Goal: Task Accomplishment & Management: Manage account settings

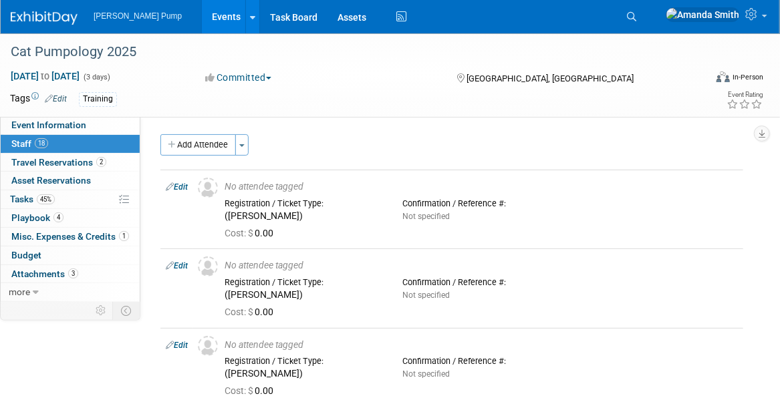
click at [202, 18] on link "Events" at bounding box center [226, 16] width 49 height 33
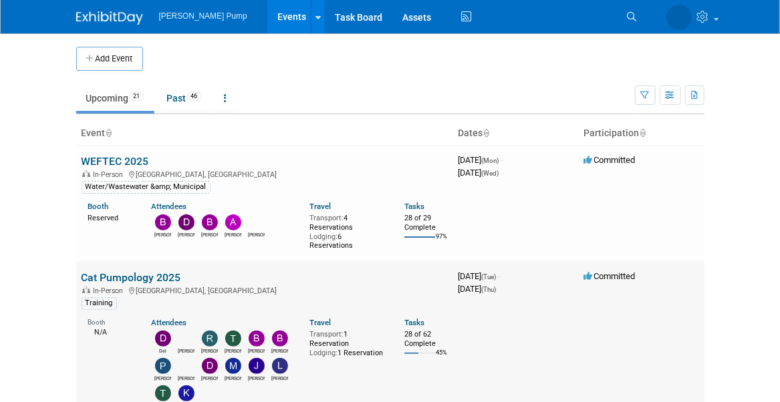
click at [149, 275] on link "Cat Pumpology 2025" at bounding box center [131, 277] width 100 height 13
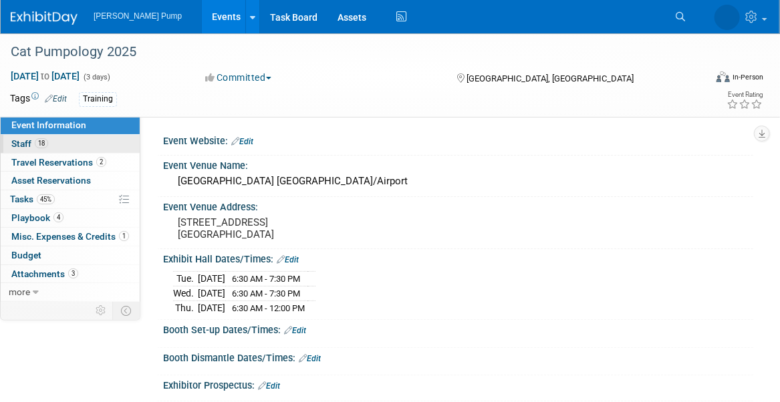
click at [27, 145] on span "Staff 18" at bounding box center [29, 143] width 37 height 11
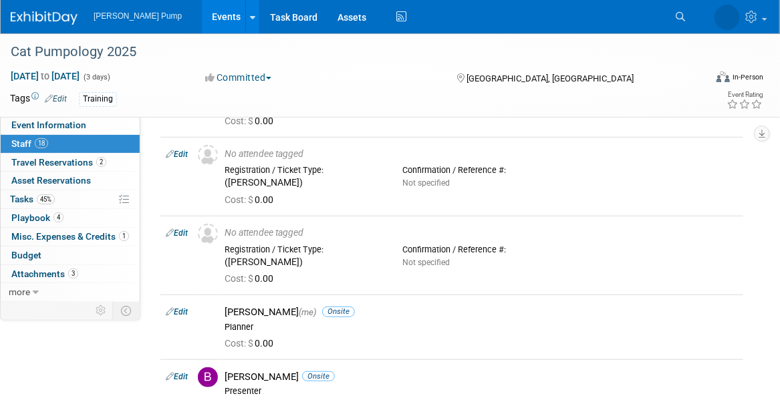
scroll to position [200, 0]
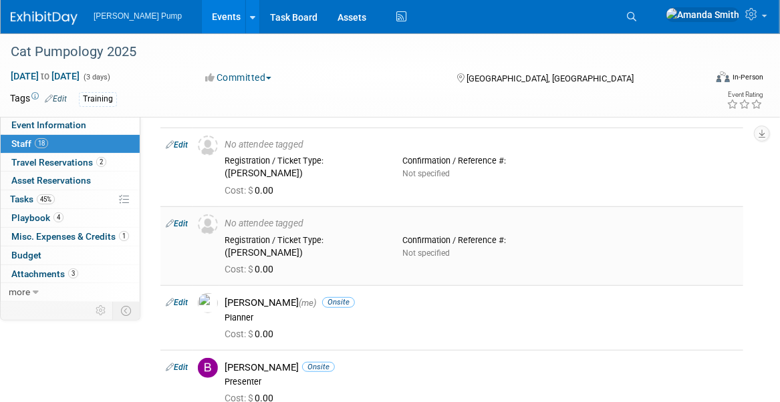
click at [182, 220] on link "Edit" at bounding box center [177, 223] width 22 height 9
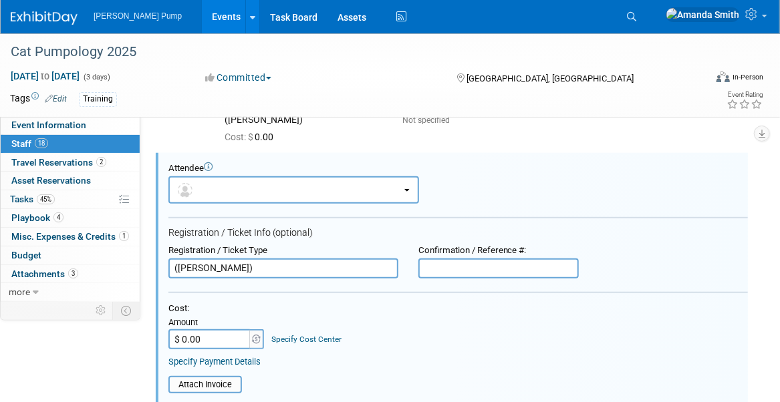
scroll to position [0, 0]
drag, startPoint x: 252, startPoint y: 271, endPoint x: 162, endPoint y: 269, distance: 89.6
click at [162, 269] on div "Registration / Ticket Type (Rich Pendley)" at bounding box center [283, 261] width 250 height 33
click at [226, 185] on button "button" at bounding box center [293, 189] width 251 height 27
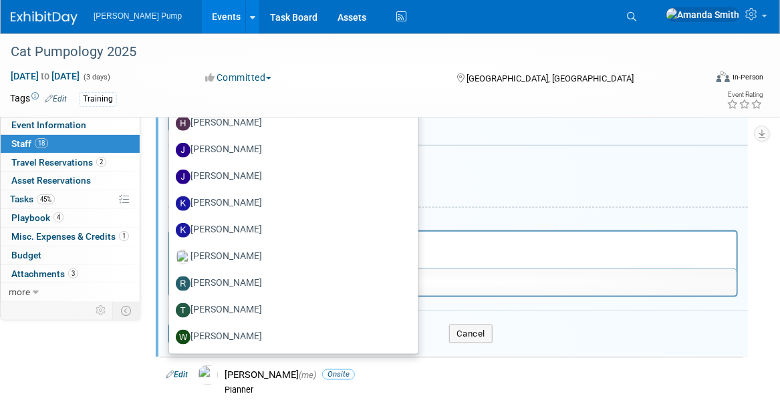
scroll to position [521, 0]
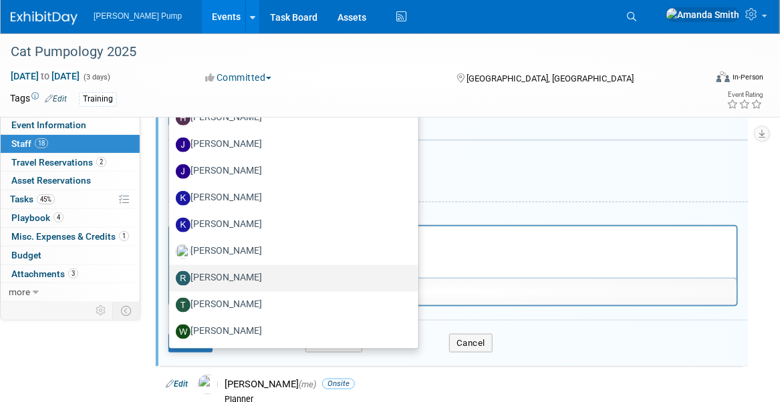
click at [209, 275] on label "[PERSON_NAME]" at bounding box center [290, 278] width 229 height 21
click at [171, 275] on input "[PERSON_NAME]" at bounding box center [166, 277] width 9 height 9
select select "ffd4197c-f6ba-4b84-9f96-de9451961722"
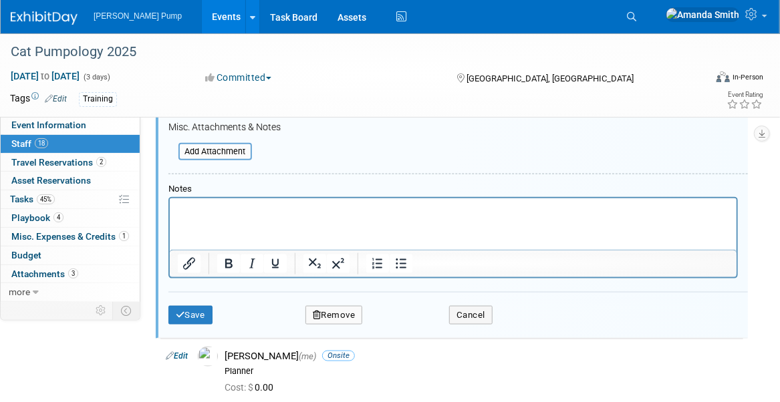
scroll to position [563, 0]
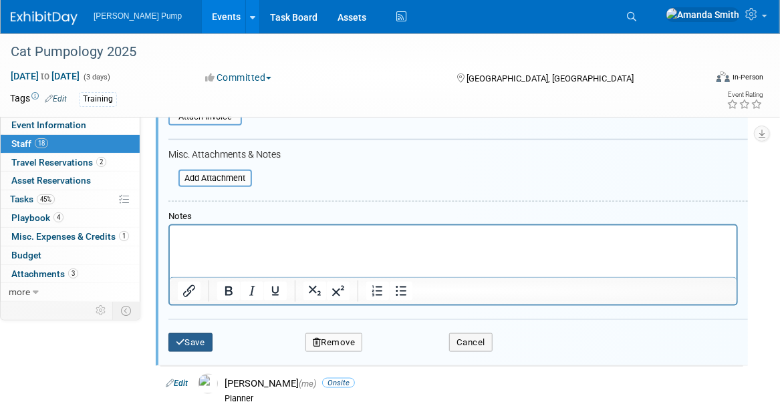
click at [177, 341] on icon "submit" at bounding box center [180, 342] width 9 height 9
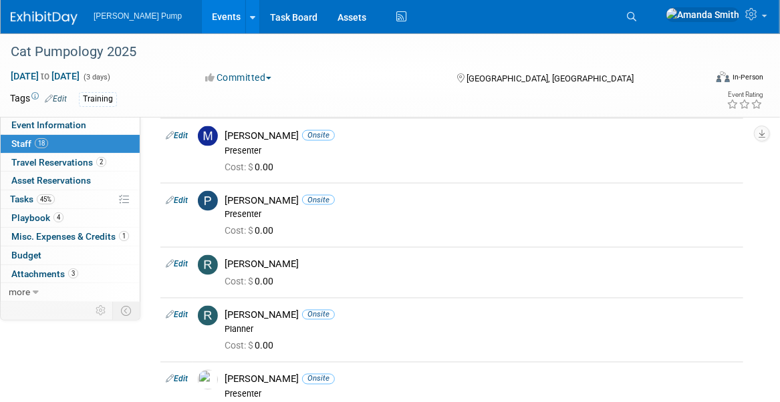
scroll to position [802, 0]
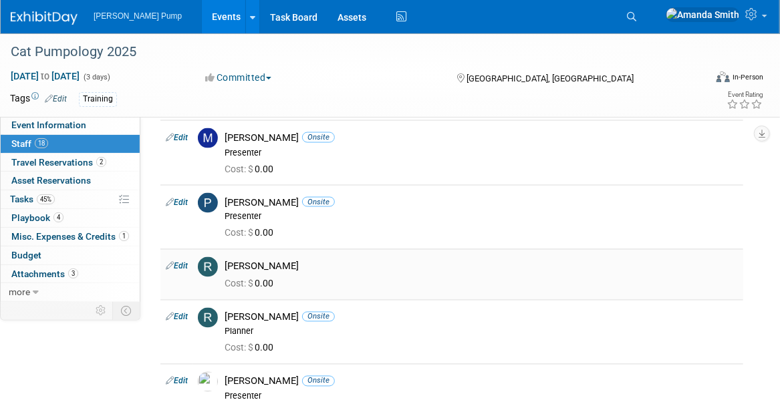
click at [184, 262] on link "Edit" at bounding box center [177, 266] width 22 height 9
select select "ffd4197c-f6ba-4b84-9f96-de9451961722"
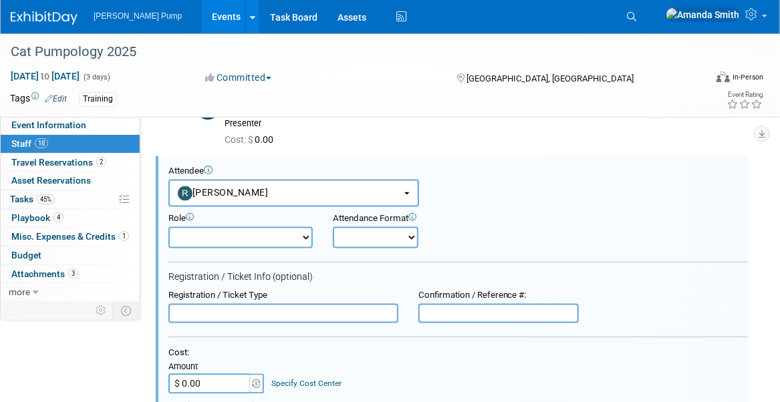
scroll to position [896, 0]
click at [246, 234] on select "Demonstrator Host Planner Presenter Sales Representative Set-up/Dismantle Crew …" at bounding box center [240, 236] width 144 height 21
select select "8"
click at [168, 226] on select "Demonstrator Host Planner Presenter Sales Representative Set-up/Dismantle Crew …" at bounding box center [240, 236] width 144 height 21
click at [345, 231] on select "Onsite Remote" at bounding box center [376, 236] width 86 height 21
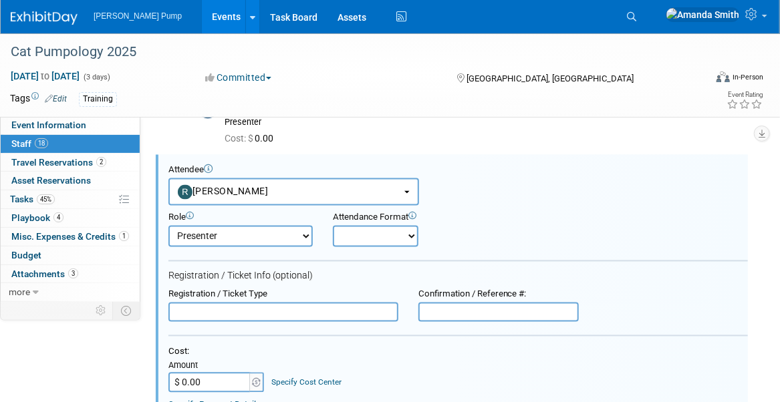
select select "1"
click at [333, 226] on select "Onsite Remote" at bounding box center [376, 236] width 86 height 21
click at [478, 222] on div "Role Demonstrator Host Planner Presenter Sales Representative" at bounding box center [457, 226] width 599 height 41
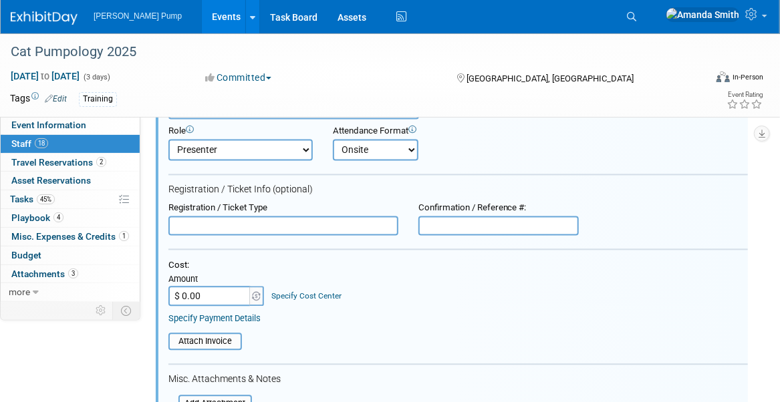
scroll to position [1163, 0]
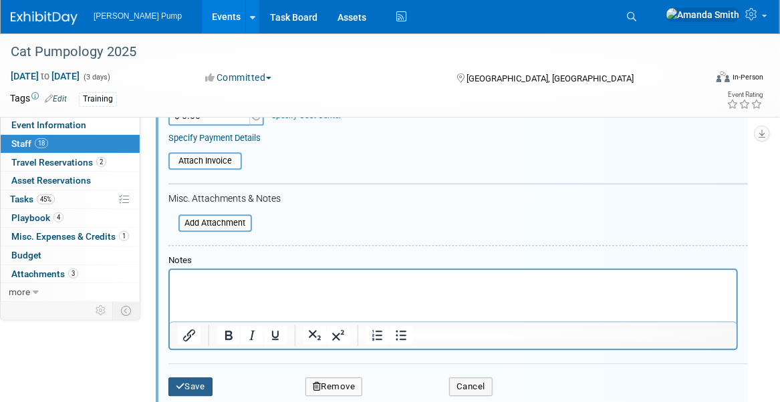
click at [204, 379] on button "Save" at bounding box center [190, 386] width 44 height 19
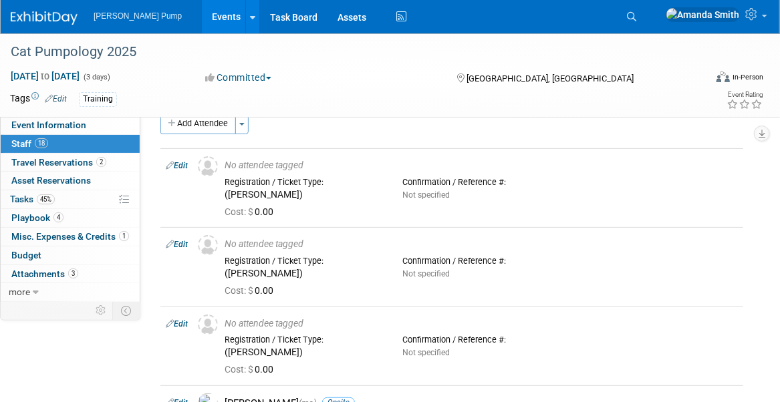
scroll to position [0, 0]
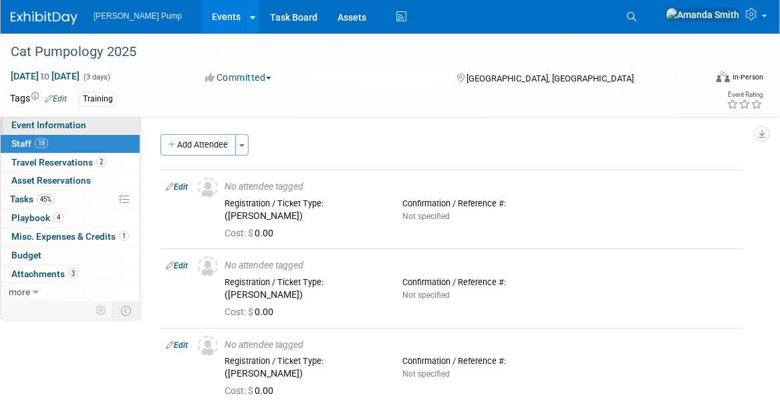
click at [66, 122] on span "Event Information" at bounding box center [48, 125] width 75 height 11
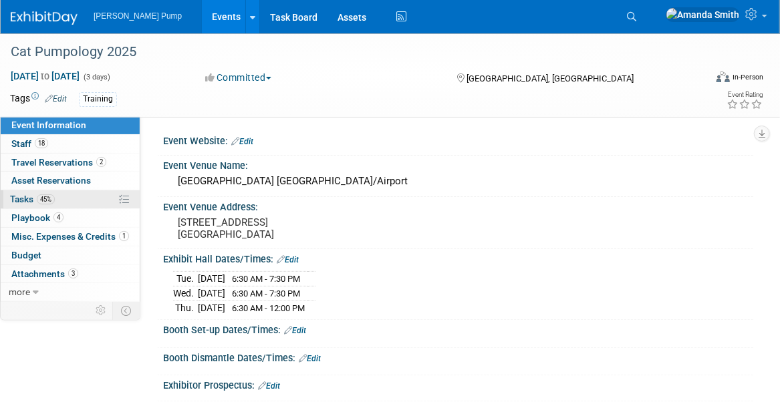
click at [15, 197] on span "Tasks 45%" at bounding box center [32, 199] width 45 height 11
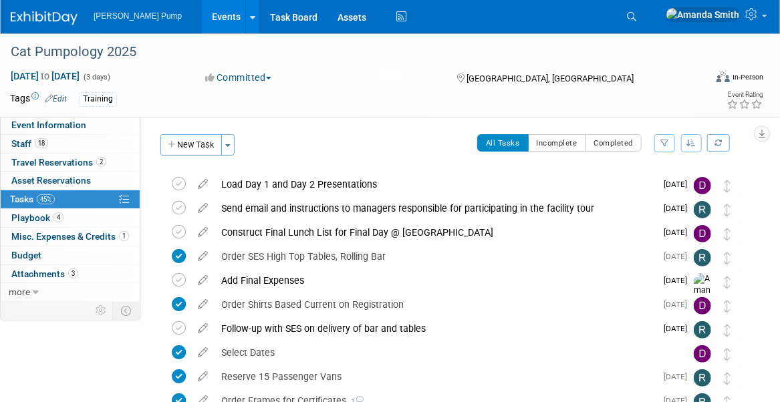
click at [686, 145] on button "button" at bounding box center [691, 143] width 21 height 18
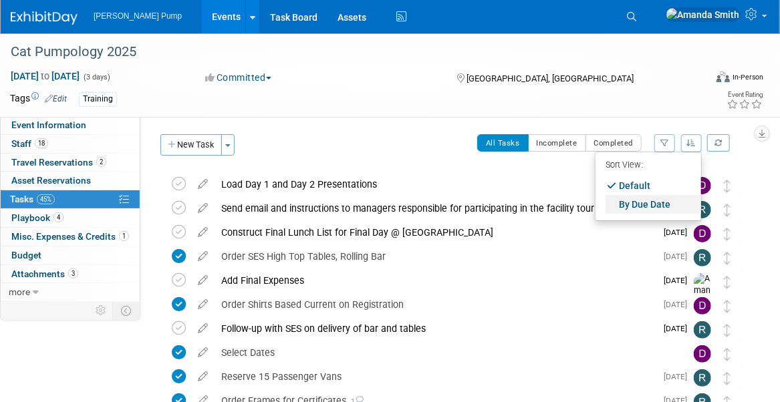
click at [643, 203] on link "By Due Date" at bounding box center [653, 204] width 96 height 19
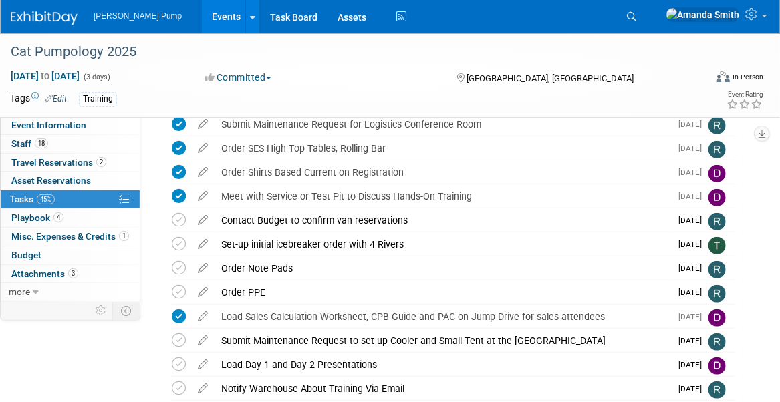
scroll to position [200, 0]
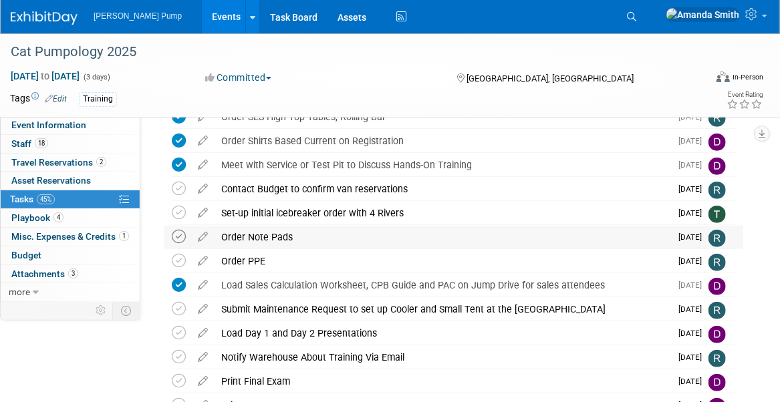
click at [179, 236] on icon at bounding box center [179, 237] width 14 height 14
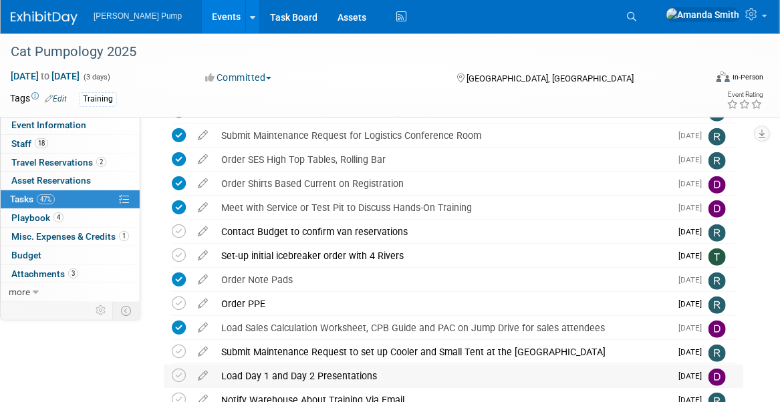
scroll to position [134, 0]
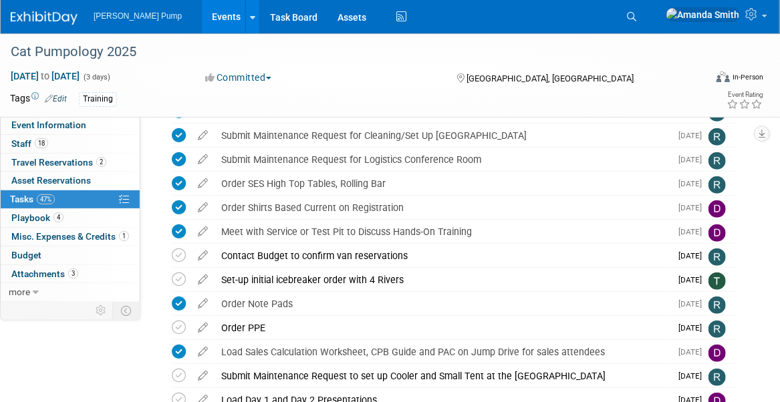
click at [202, 11] on link "Events" at bounding box center [226, 16] width 49 height 33
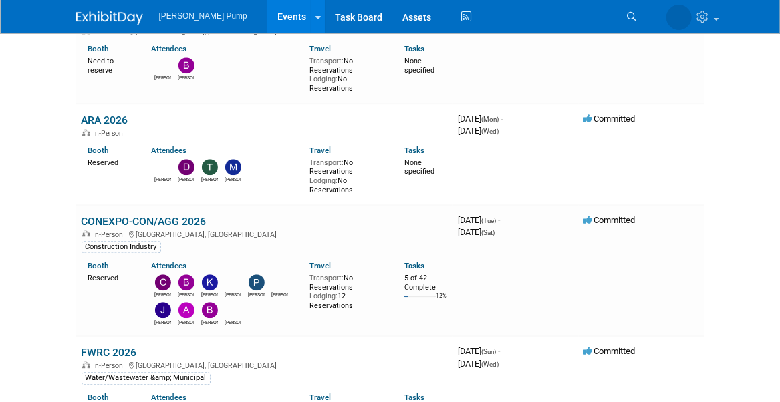
scroll to position [1336, 0]
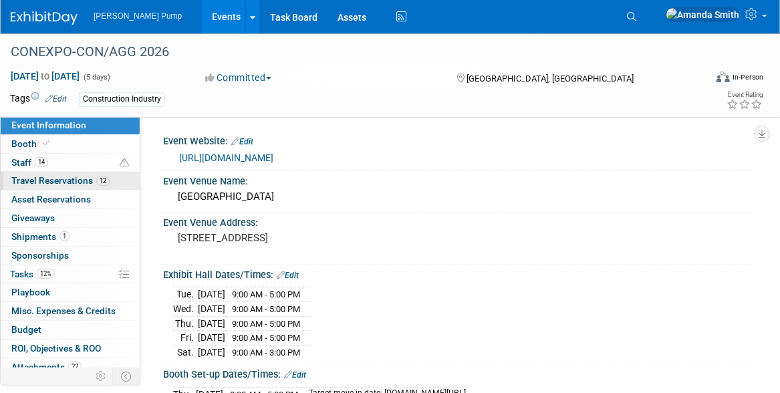
click at [27, 181] on span "Travel Reservations 12" at bounding box center [60, 180] width 98 height 11
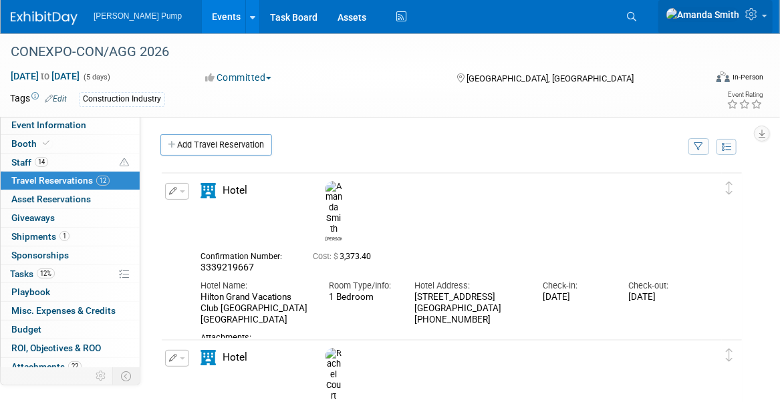
click at [758, 19] on icon at bounding box center [752, 14] width 15 height 12
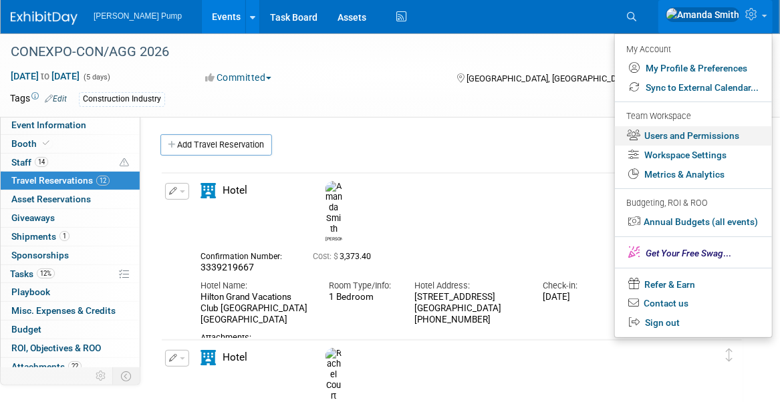
click at [668, 136] on link "Users and Permissions" at bounding box center [693, 135] width 157 height 19
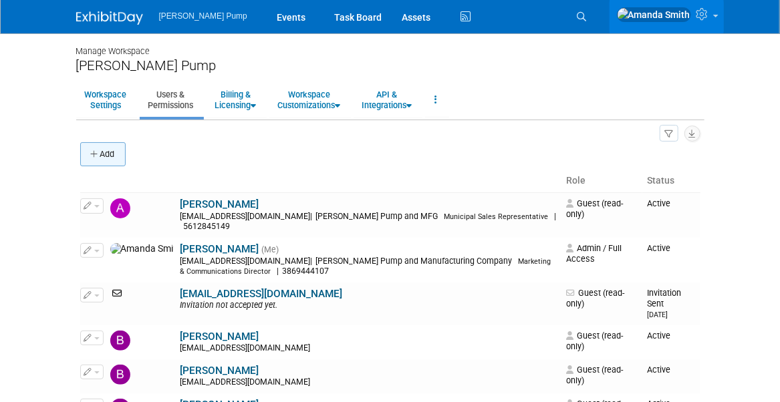
click at [89, 157] on button "Add" at bounding box center [102, 154] width 45 height 24
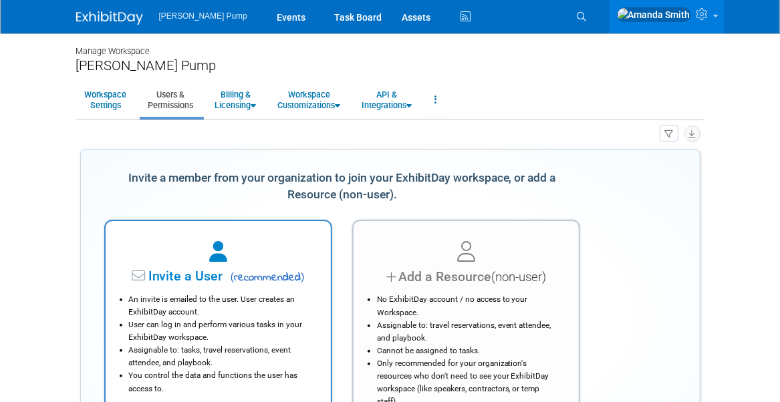
click at [194, 273] on span "Invite a User" at bounding box center [178, 276] width 92 height 15
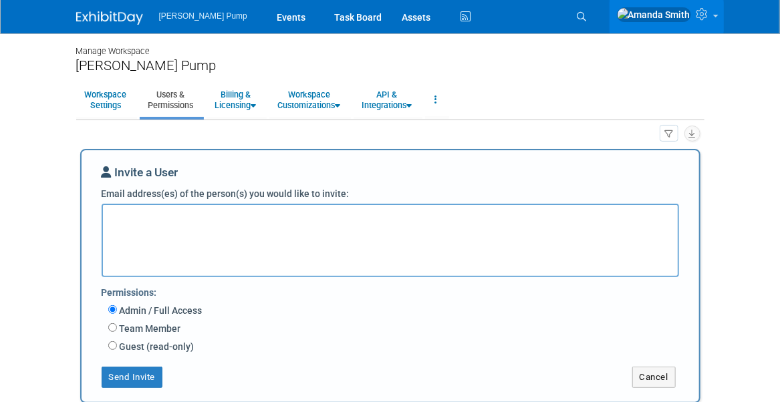
scroll to position [697, 0]
type textarea "[EMAIL_ADDRESS][DOMAIN_NAME]"
click at [148, 345] on label "Guest (read-only)" at bounding box center [155, 346] width 77 height 13
click at [117, 345] on input "Guest (read-only)" at bounding box center [112, 345] width 9 height 9
radio input "true"
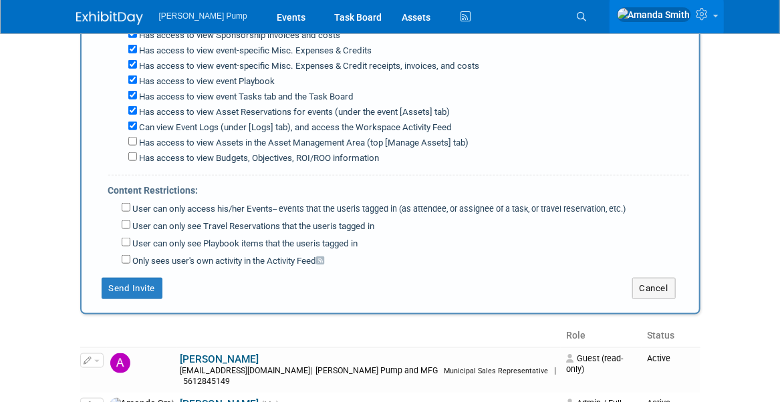
scroll to position [468, 0]
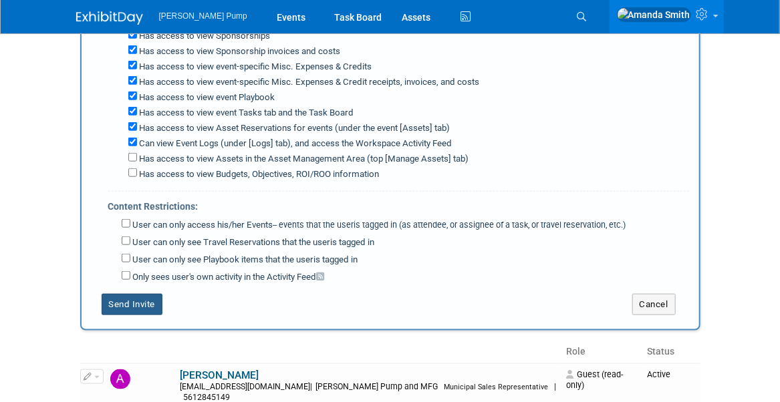
click at [122, 294] on button "Send Invite" at bounding box center [132, 304] width 61 height 21
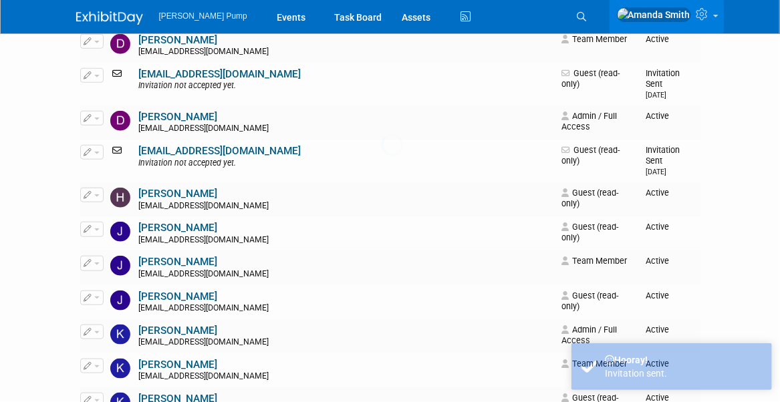
scroll to position [0, 0]
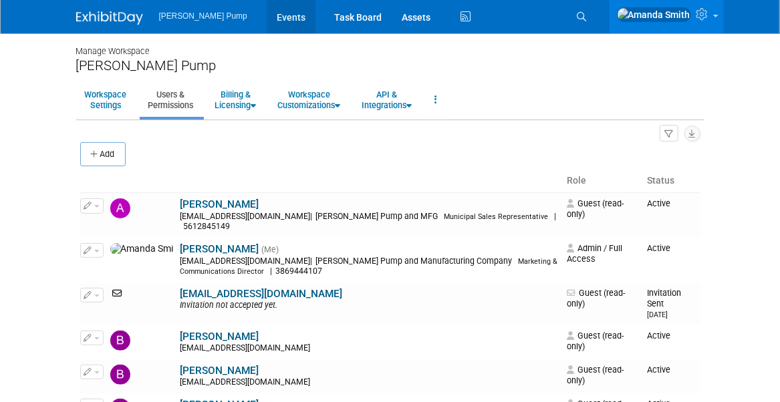
click at [267, 16] on link "Events" at bounding box center [291, 16] width 49 height 33
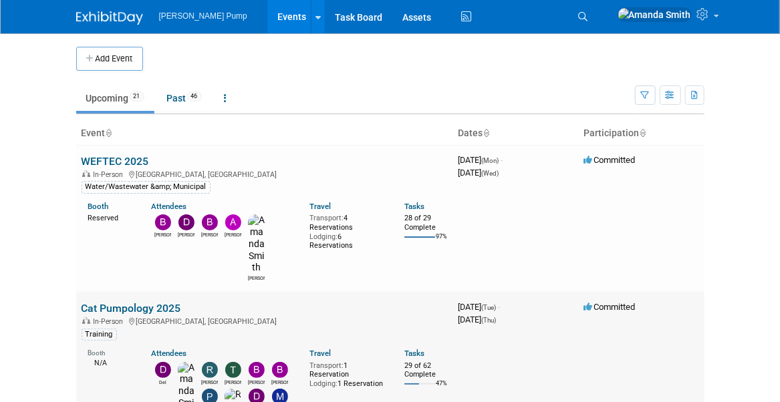
click at [108, 302] on link "Cat Pumpology 2025" at bounding box center [131, 308] width 100 height 13
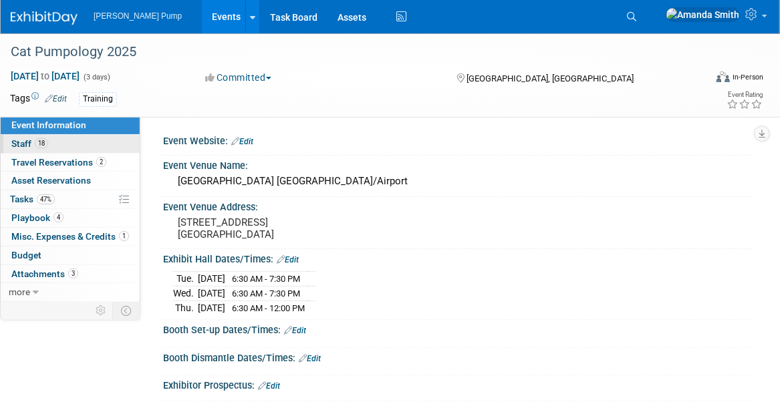
click at [54, 142] on link "18 Staff 18" at bounding box center [70, 144] width 139 height 18
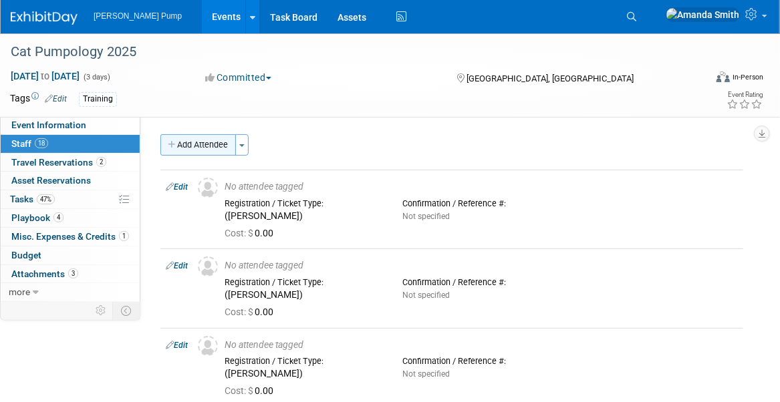
click at [220, 145] on button "Add Attendee" at bounding box center [197, 144] width 75 height 21
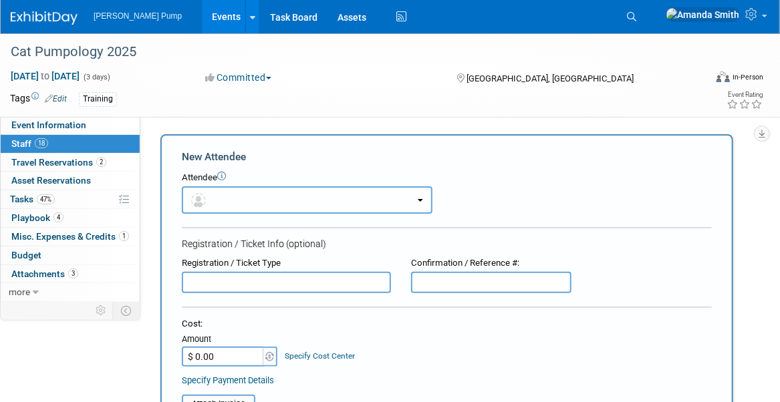
click at [231, 192] on button "button" at bounding box center [307, 199] width 251 height 27
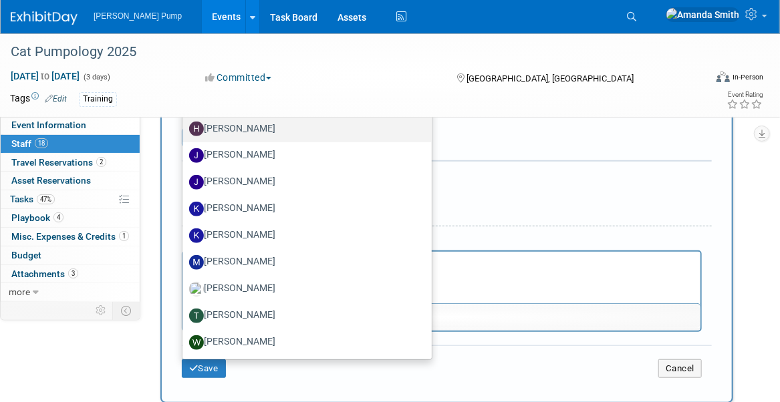
scroll to position [267, 0]
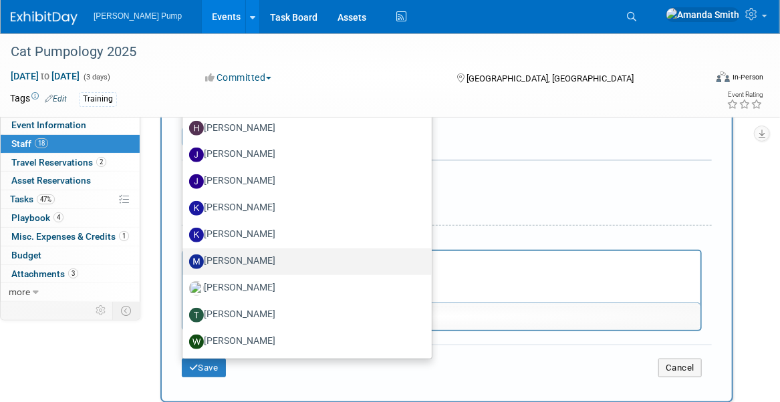
click at [240, 257] on label "[PERSON_NAME]" at bounding box center [303, 261] width 229 height 21
click at [184, 257] on input "[PERSON_NAME]" at bounding box center [180, 260] width 9 height 9
select select "9eba81da-840e-4a07-9ca1-318d607da98e"
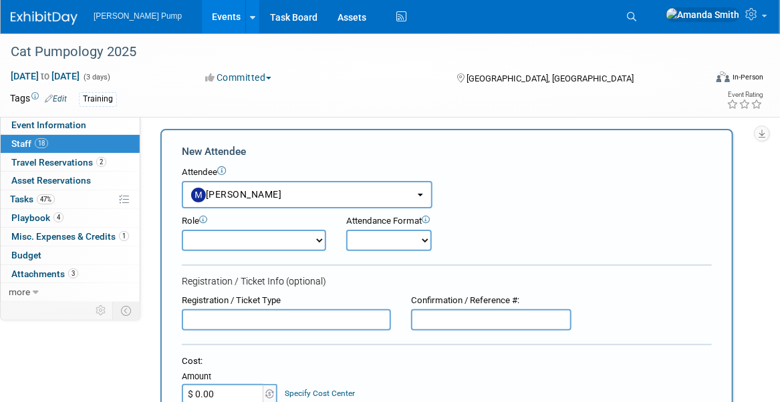
scroll to position [0, 0]
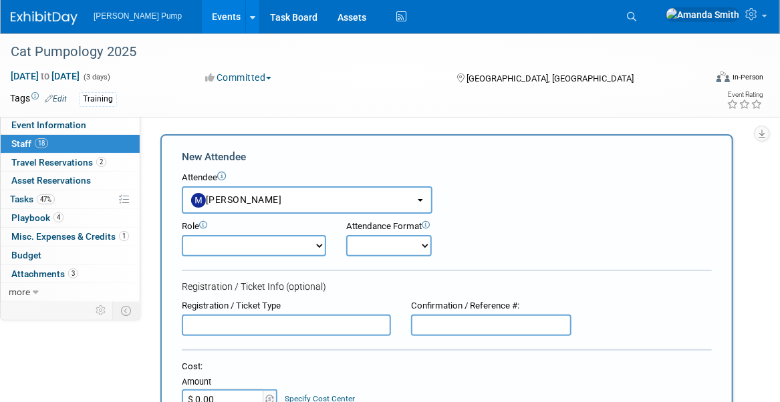
click at [377, 250] on select "Onsite Remote" at bounding box center [389, 245] width 86 height 21
select select "1"
click at [346, 235] on select "Onsite Remote" at bounding box center [389, 245] width 86 height 21
click at [501, 224] on div "Role Demonstrator Host Planner Presenter Sales Representative" at bounding box center [447, 235] width 550 height 43
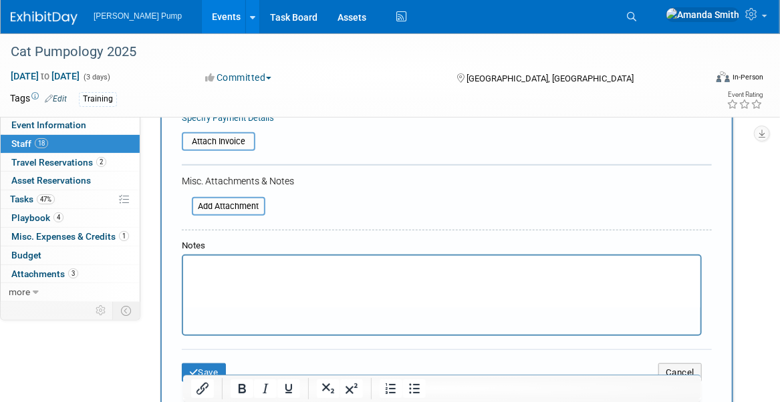
scroll to position [334, 0]
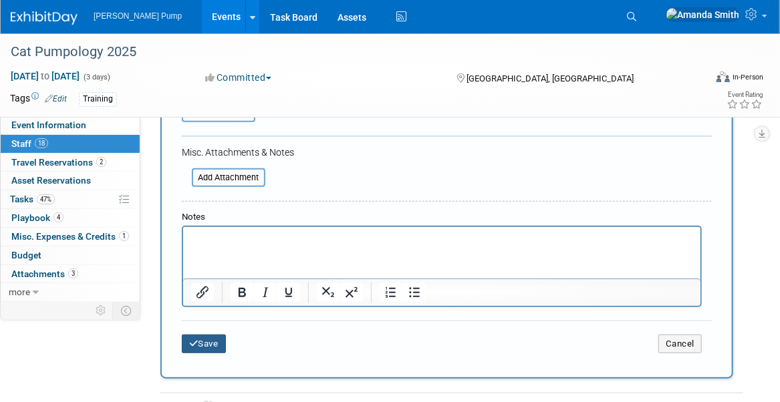
click at [214, 343] on button "Save" at bounding box center [204, 344] width 44 height 19
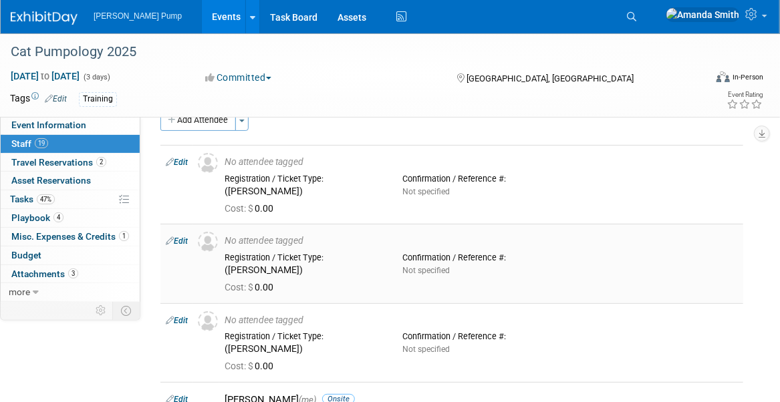
scroll to position [0, 0]
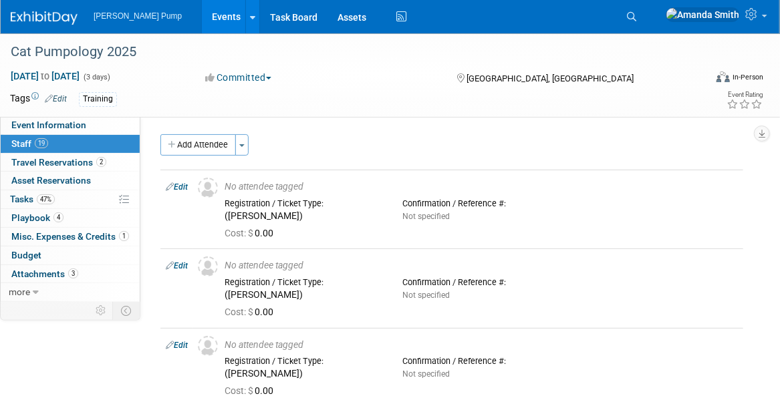
click at [202, 11] on link "Events" at bounding box center [226, 16] width 49 height 33
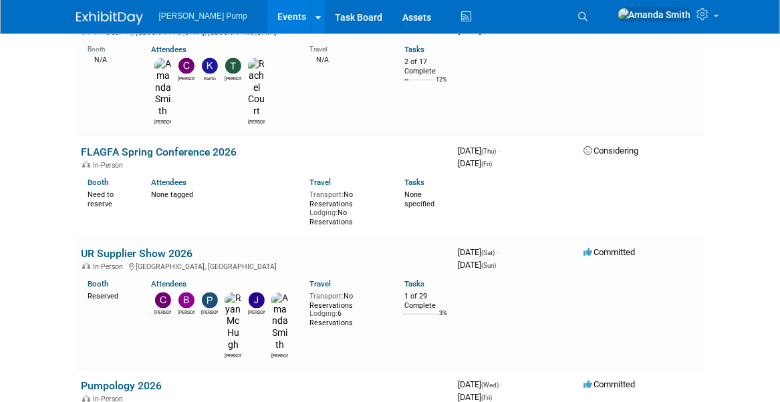
scroll to position [735, 0]
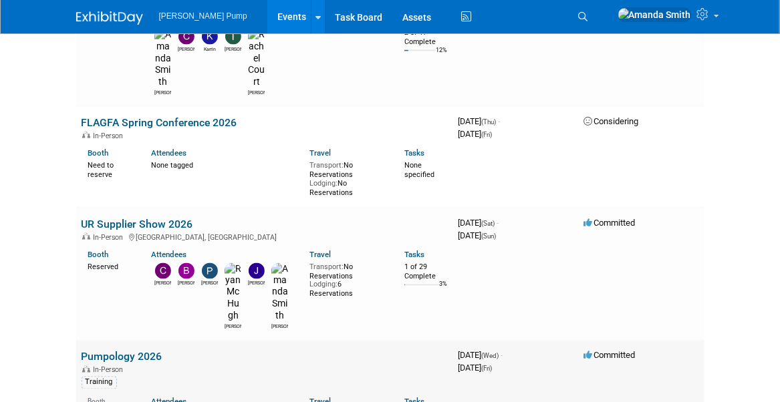
click at [120, 351] on link "Pumpology 2026" at bounding box center [121, 357] width 81 height 13
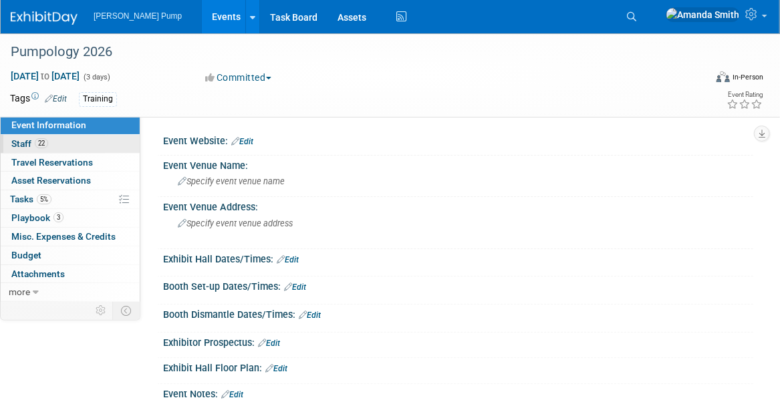
click at [88, 138] on link "22 Staff 22" at bounding box center [70, 144] width 139 height 18
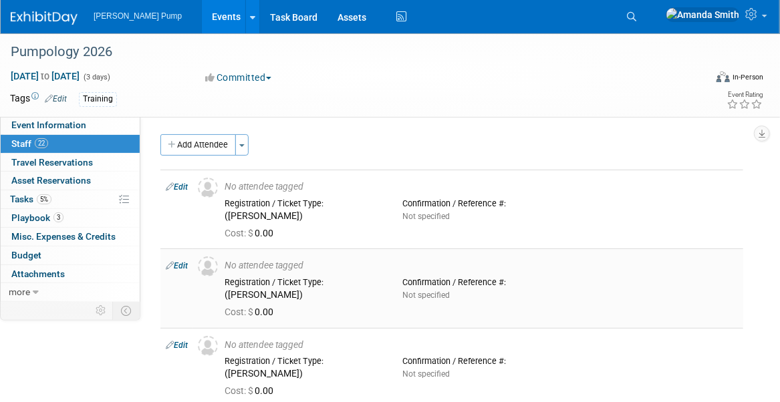
click at [184, 263] on link "Edit" at bounding box center [177, 265] width 22 height 9
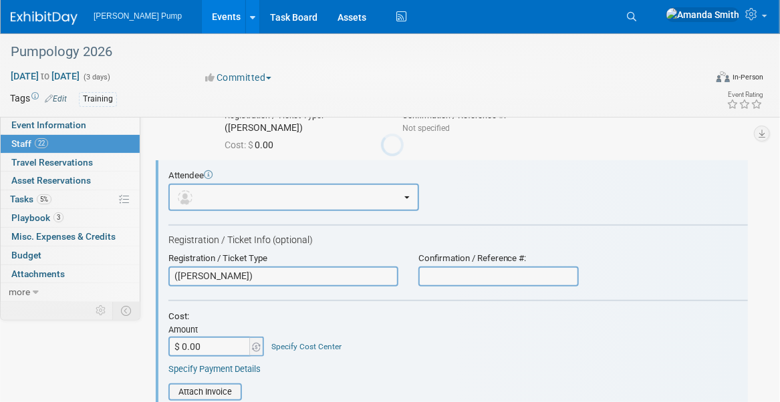
scroll to position [97, 0]
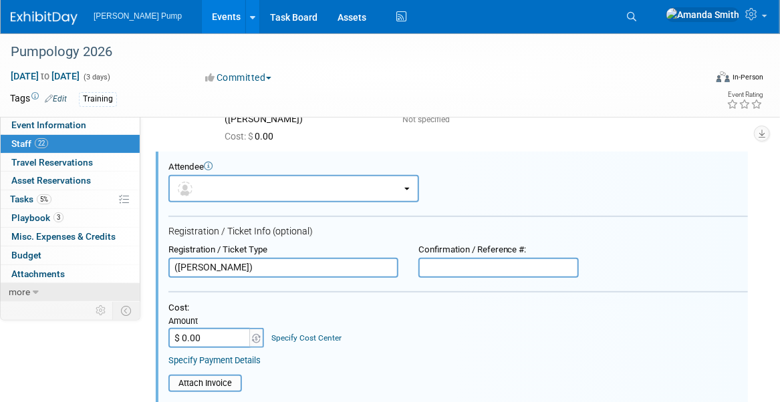
drag, startPoint x: 245, startPoint y: 269, endPoint x: 139, endPoint y: 285, distance: 107.4
click at [234, 190] on button "button" at bounding box center [293, 188] width 251 height 27
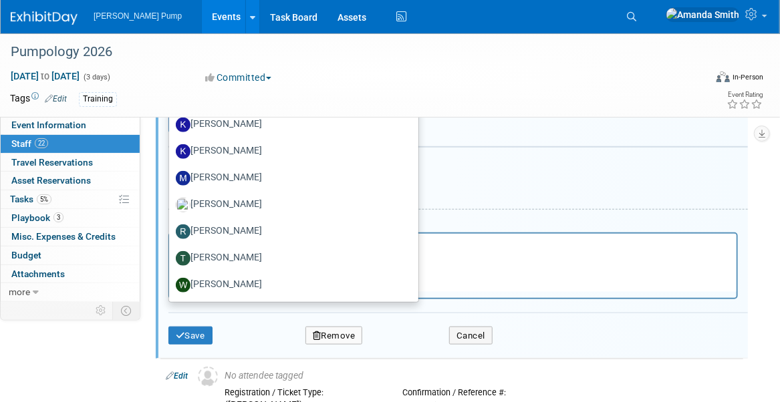
scroll to position [364, 0]
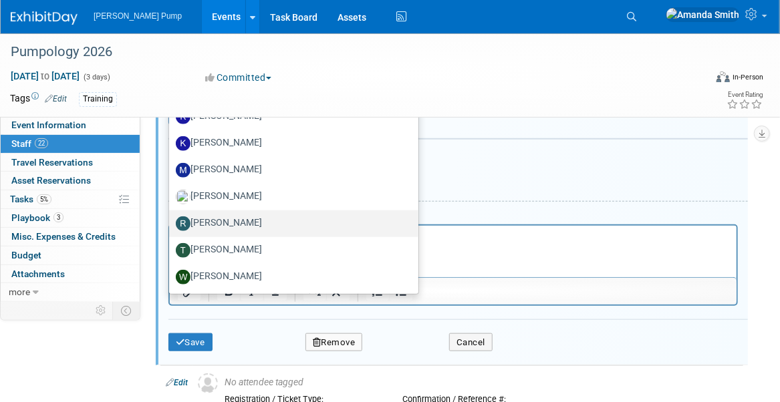
click at [230, 223] on label "[PERSON_NAME]" at bounding box center [290, 223] width 229 height 21
click at [171, 223] on input "[PERSON_NAME]" at bounding box center [166, 222] width 9 height 9
select select "ffd4197c-f6ba-4b84-9f96-de9451961722"
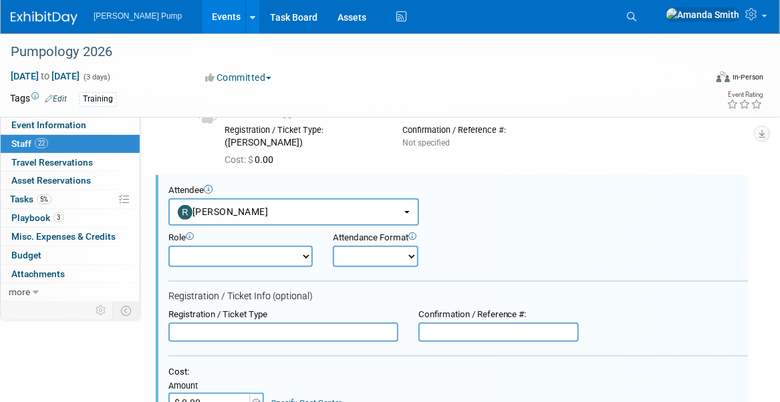
scroll to position [71, 0]
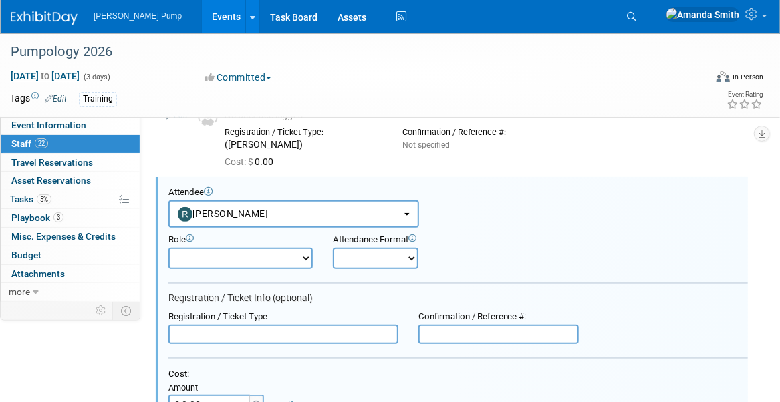
click at [241, 256] on select "Demonstrator Host Planner Presenter Sales Representative Set-up/Dismantle Crew …" at bounding box center [240, 258] width 144 height 21
select select "8"
click at [168, 248] on select "Demonstrator Host Planner Presenter Sales Representative Set-up/Dismantle Crew …" at bounding box center [240, 258] width 144 height 21
click at [362, 259] on select "Onsite Remote" at bounding box center [376, 258] width 86 height 21
select select "1"
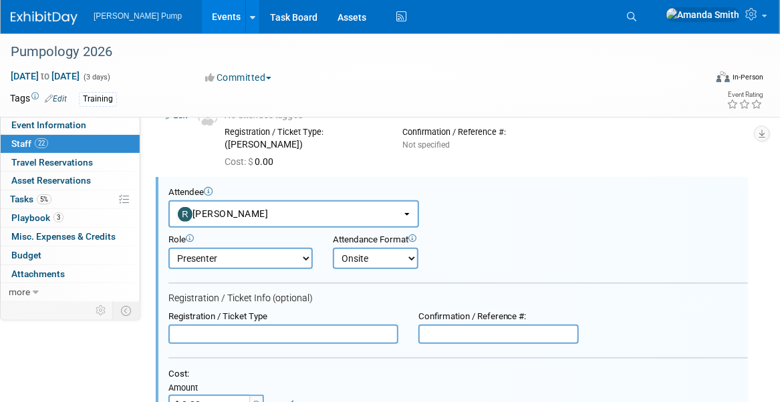
click at [333, 248] on select "Onsite Remote" at bounding box center [376, 258] width 86 height 21
click at [492, 231] on div "Role Demonstrator Host Planner Presenter Sales Representative" at bounding box center [457, 248] width 599 height 41
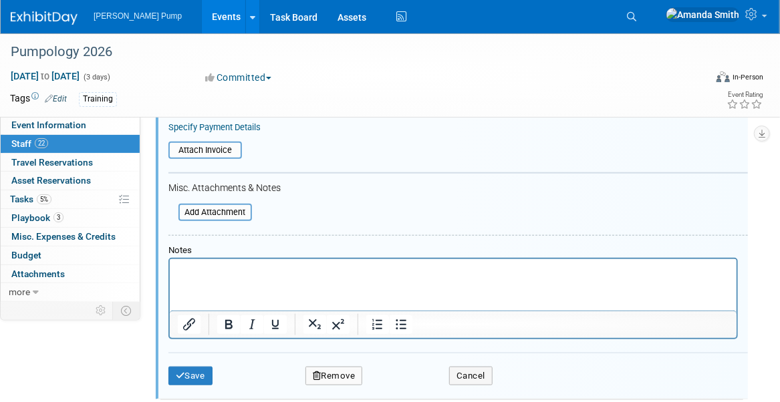
scroll to position [405, 0]
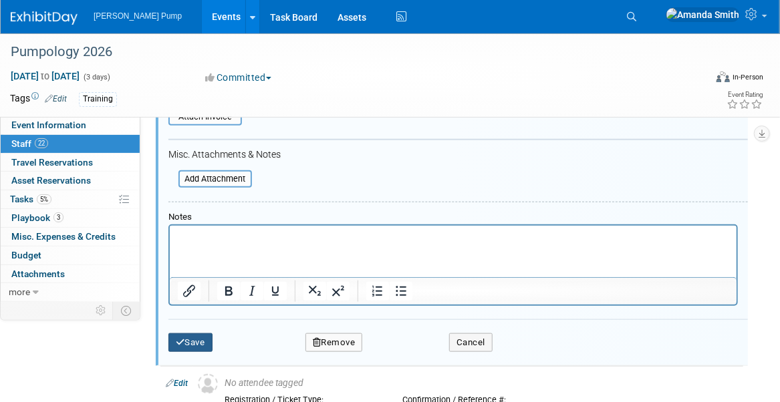
click at [196, 336] on button "Save" at bounding box center [190, 342] width 44 height 19
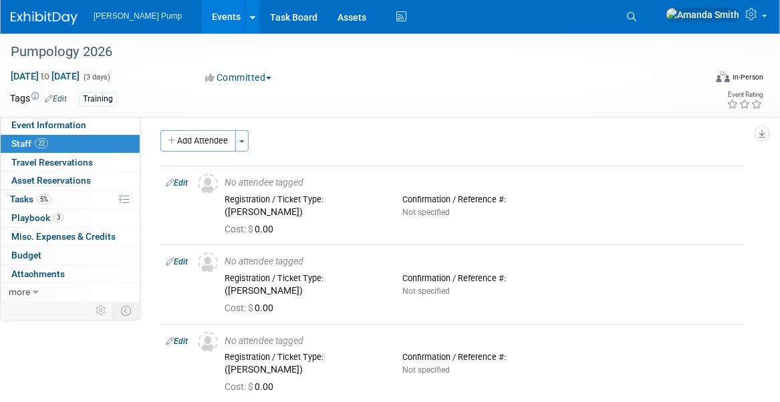
scroll to position [0, 0]
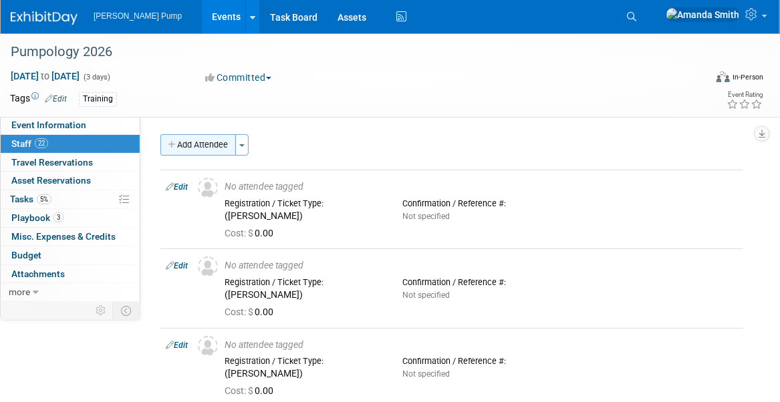
click at [202, 151] on button "Add Attendee" at bounding box center [197, 144] width 75 height 21
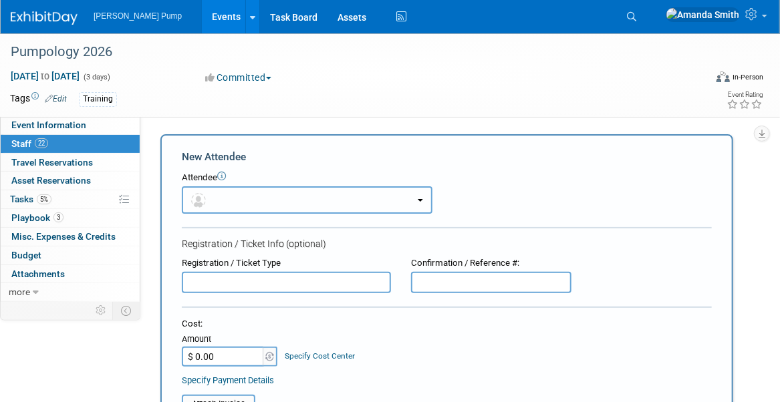
click at [244, 196] on button "button" at bounding box center [307, 199] width 251 height 27
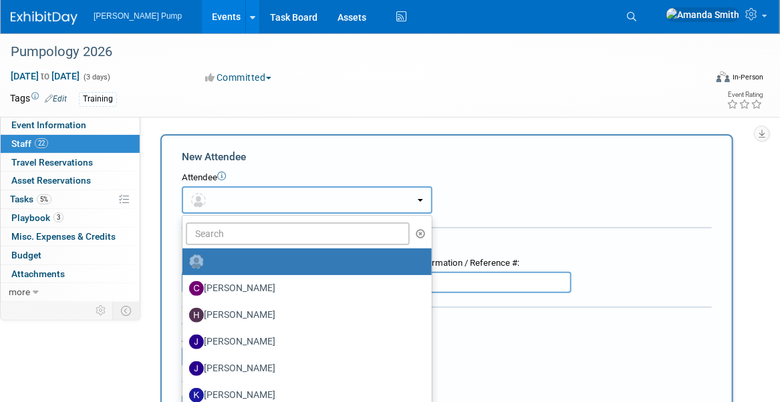
scroll to position [267, 0]
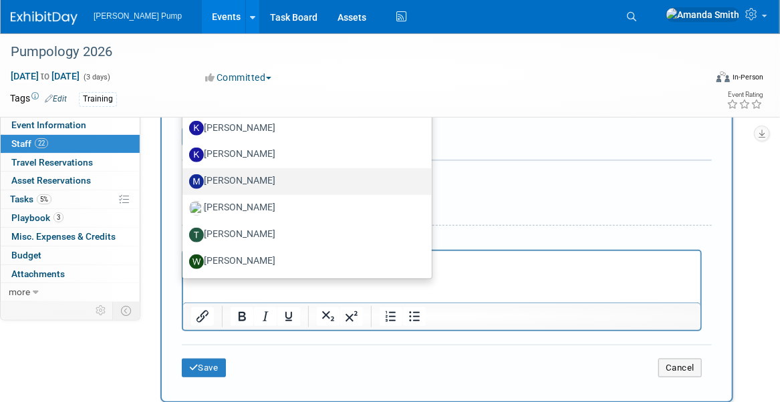
click at [242, 182] on label "Mike Walters" at bounding box center [303, 181] width 229 height 21
click at [184, 182] on input "Mike Walters" at bounding box center [180, 180] width 9 height 9
select select "9eba81da-840e-4a07-9ca1-318d607da98e"
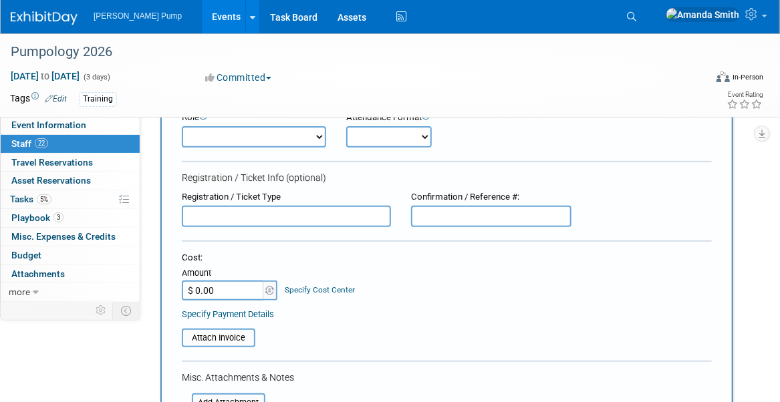
scroll to position [42, 0]
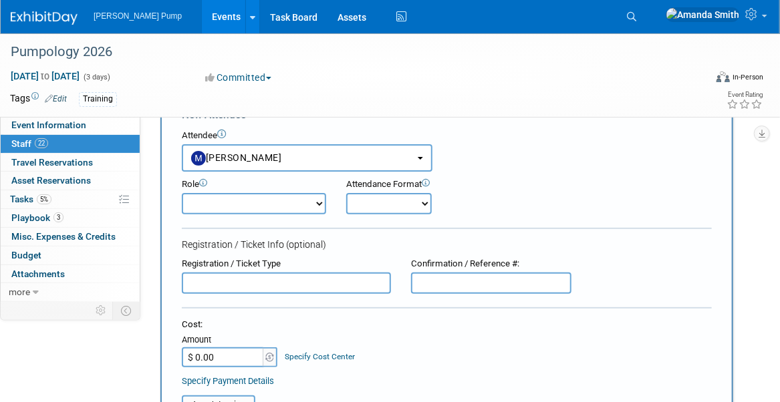
click at [369, 205] on select "Onsite Remote" at bounding box center [389, 203] width 86 height 21
select select "1"
click at [346, 193] on select "Onsite Remote" at bounding box center [389, 203] width 86 height 21
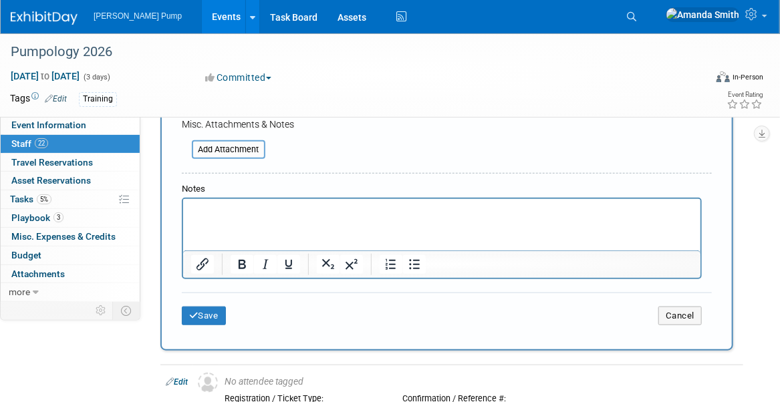
scroll to position [376, 0]
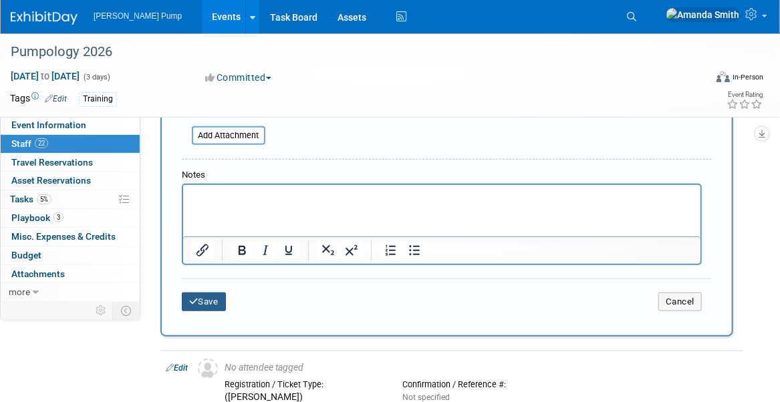
click at [218, 299] on button "Save" at bounding box center [204, 302] width 44 height 19
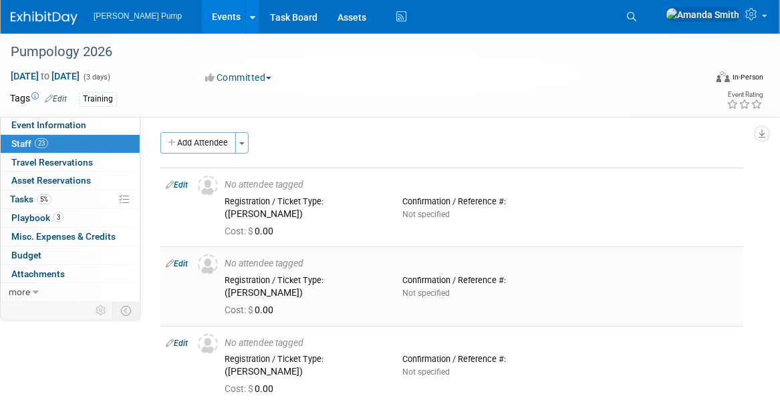
scroll to position [0, 0]
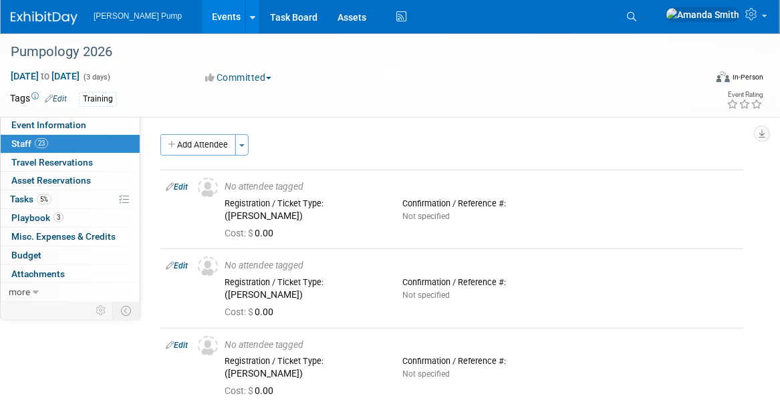
click at [203, 15] on link "Events" at bounding box center [226, 16] width 49 height 33
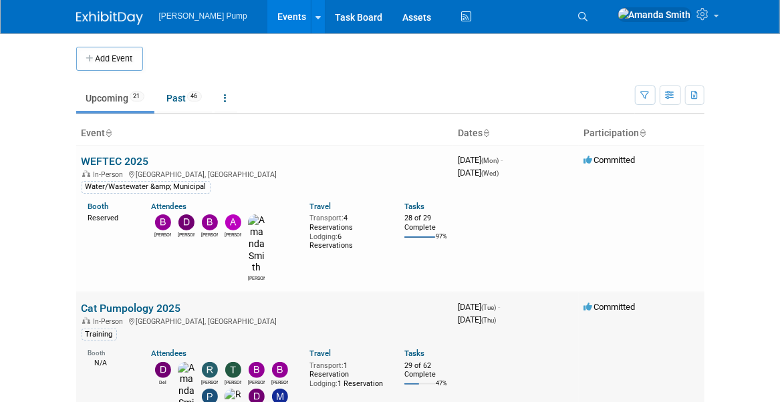
click at [114, 302] on link "Cat Pumpology 2025" at bounding box center [131, 308] width 100 height 13
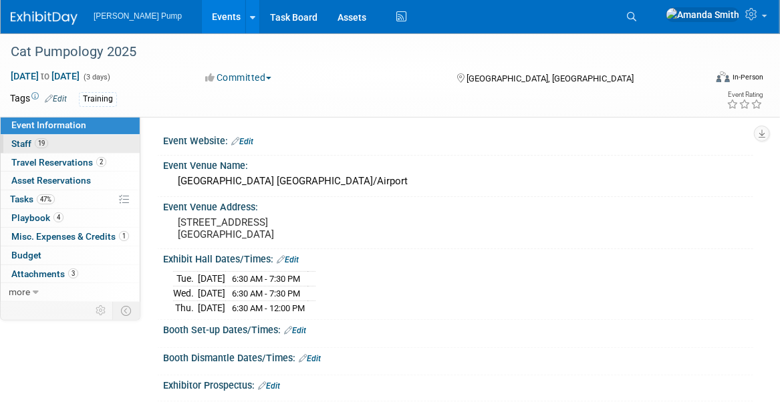
click at [61, 144] on link "19 Staff 19" at bounding box center [70, 144] width 139 height 18
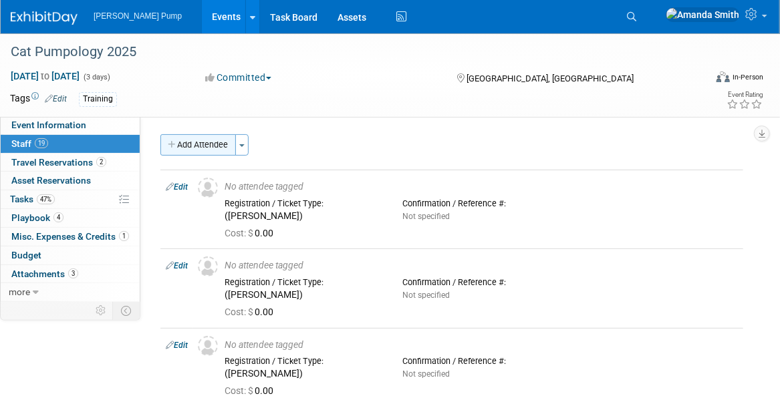
click at [212, 146] on button "Add Attendee" at bounding box center [197, 144] width 75 height 21
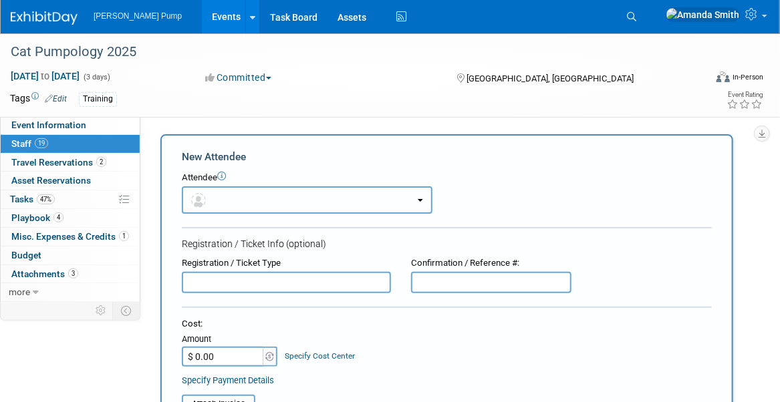
click at [270, 196] on button "button" at bounding box center [307, 199] width 251 height 27
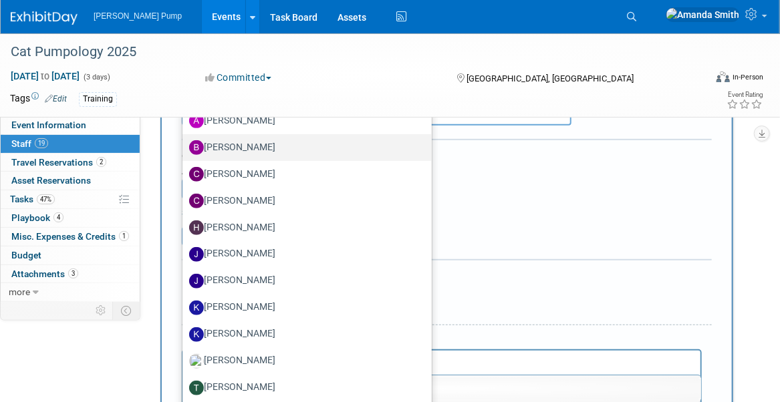
scroll to position [200, 0]
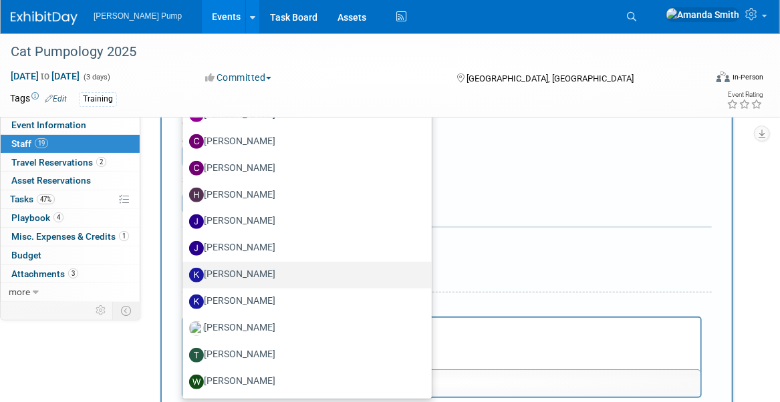
click at [251, 277] on label "[PERSON_NAME]" at bounding box center [303, 275] width 229 height 21
click at [184, 277] on input "[PERSON_NAME]" at bounding box center [180, 273] width 9 height 9
select select "3ace27f3-cfdd-4602-baea-9b99c521b817"
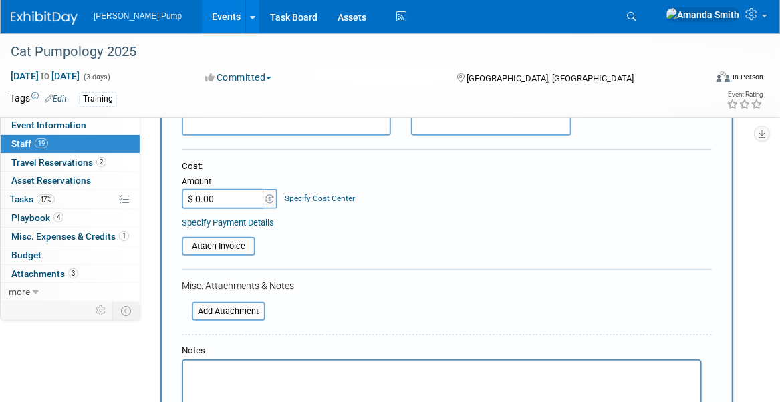
click at [418, 202] on div "Cost: Amount $ 0.00 Specify Cost Center Cost Center -- Not Specified --" at bounding box center [447, 184] width 530 height 49
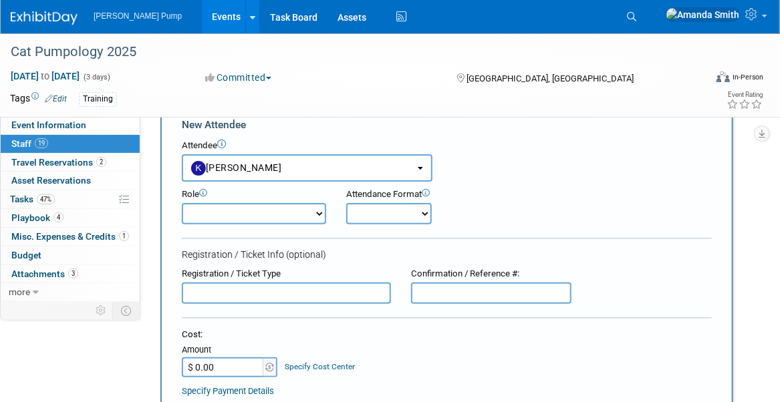
scroll to position [0, 0]
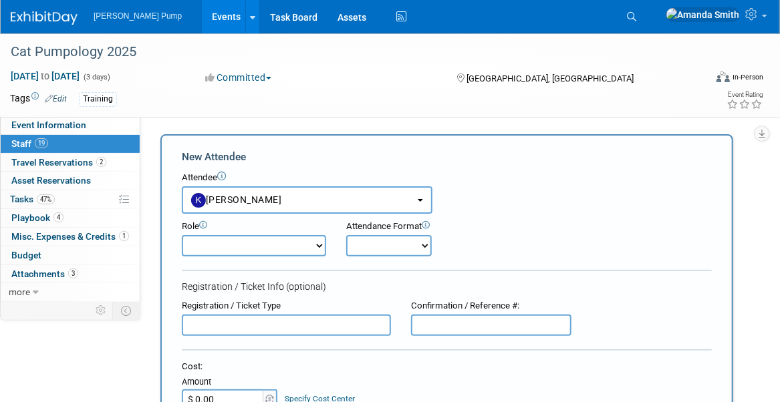
click at [377, 247] on select "Onsite Remote" at bounding box center [389, 245] width 86 height 21
select select "1"
click at [346, 235] on select "Onsite Remote" at bounding box center [389, 245] width 86 height 21
click at [470, 238] on div "Attendance Format Onsite Remote" at bounding box center [405, 238] width 138 height 36
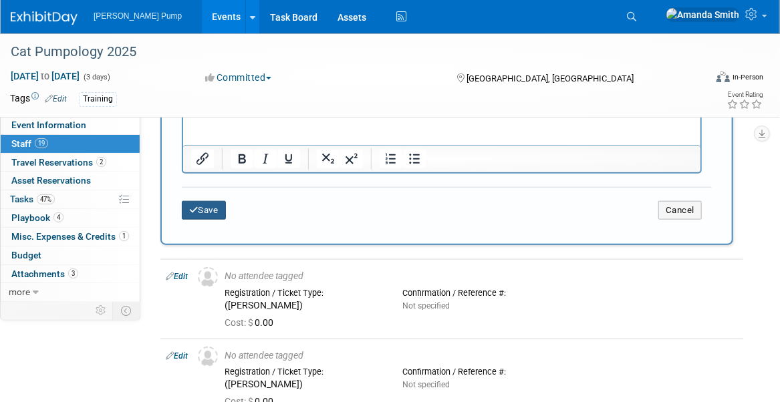
click at [207, 208] on button "Save" at bounding box center [204, 210] width 44 height 19
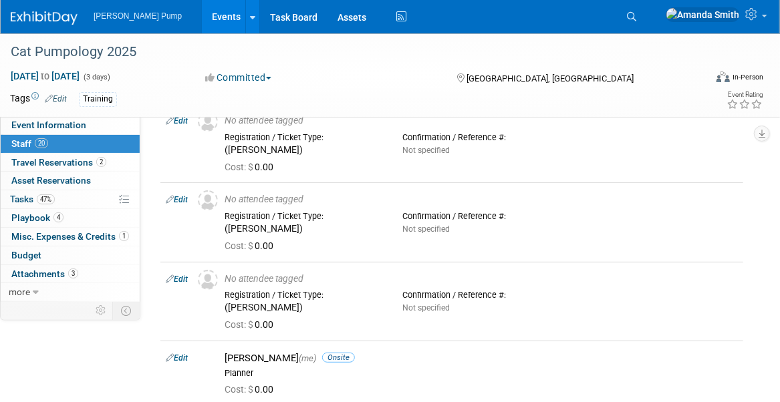
scroll to position [67, 0]
click at [202, 12] on link "Events" at bounding box center [226, 16] width 49 height 33
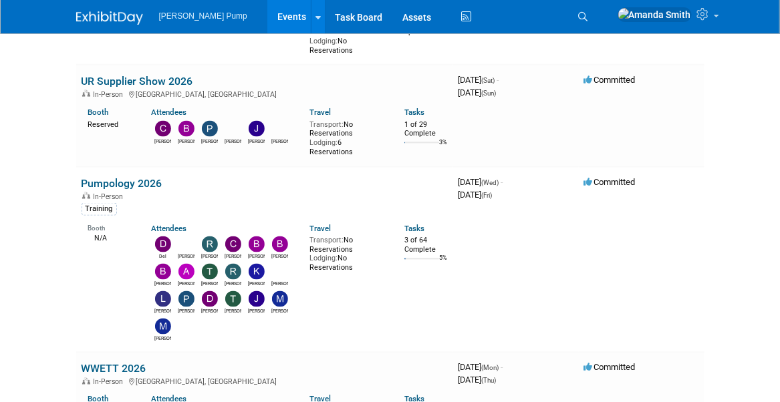
scroll to position [802, 0]
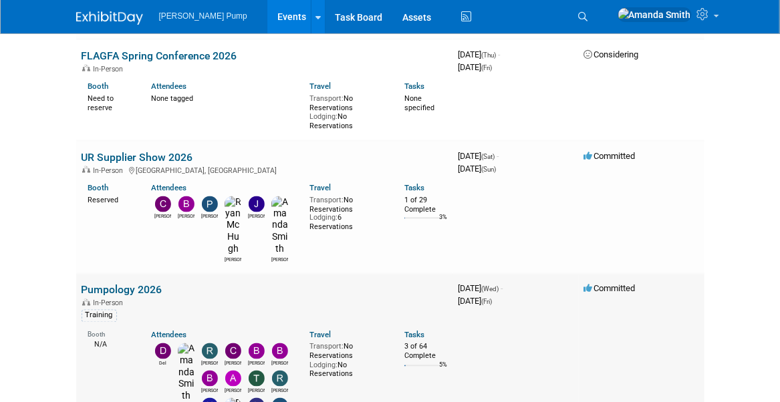
click at [113, 284] on link "Pumpology 2026" at bounding box center [121, 290] width 81 height 13
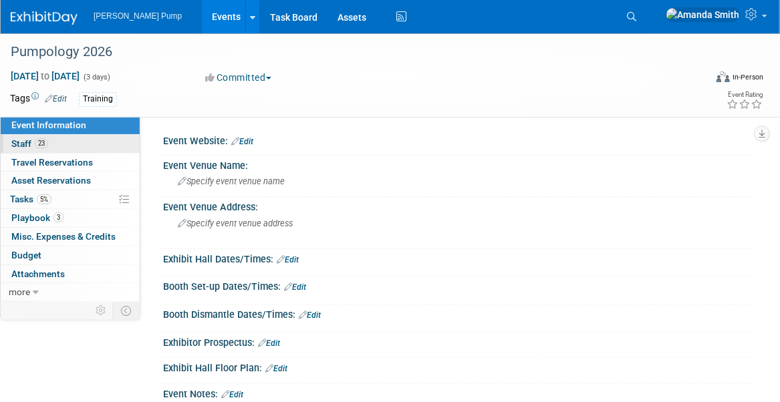
click at [69, 144] on link "23 Staff 23" at bounding box center [70, 144] width 139 height 18
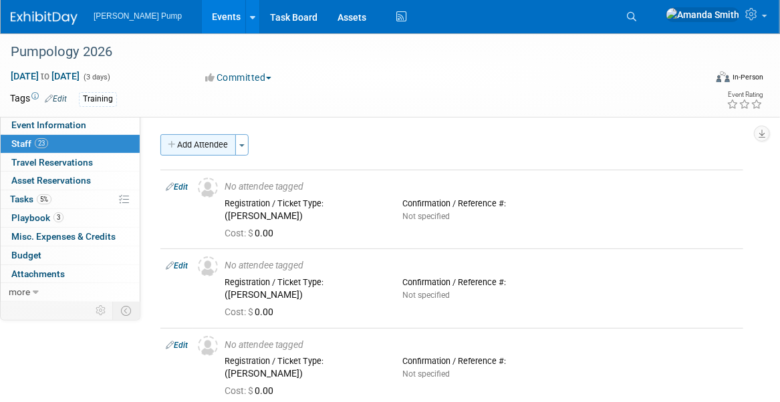
click at [195, 145] on button "Add Attendee" at bounding box center [197, 144] width 75 height 21
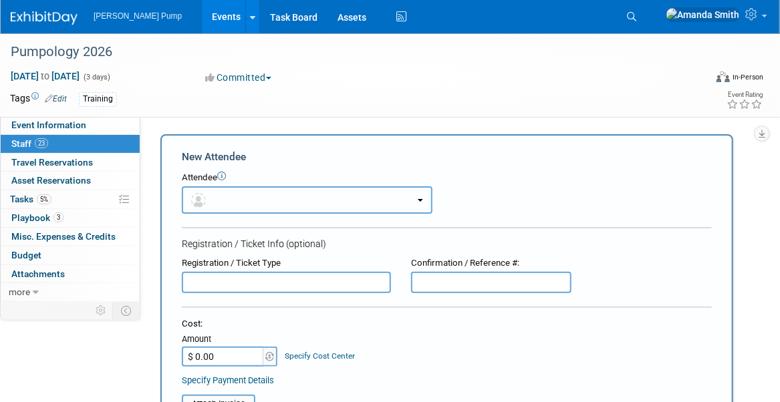
click at [257, 200] on button "button" at bounding box center [307, 199] width 251 height 27
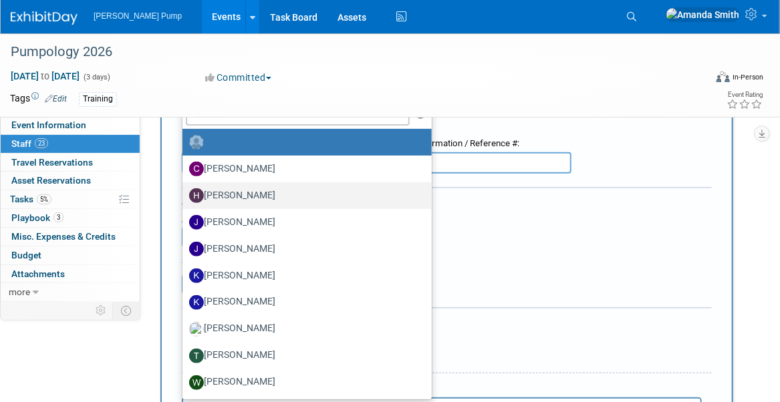
scroll to position [134, 0]
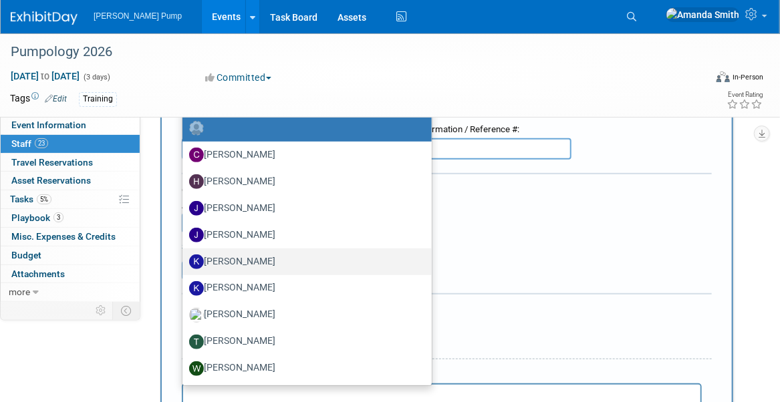
click at [233, 254] on label "[PERSON_NAME]" at bounding box center [303, 261] width 229 height 21
click at [184, 256] on input "[PERSON_NAME]" at bounding box center [180, 260] width 9 height 9
select select "3ace27f3-cfdd-4602-baea-9b99c521b817"
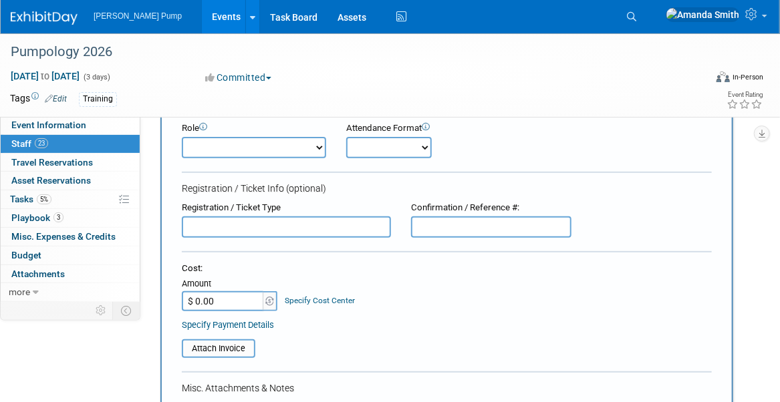
scroll to position [67, 0]
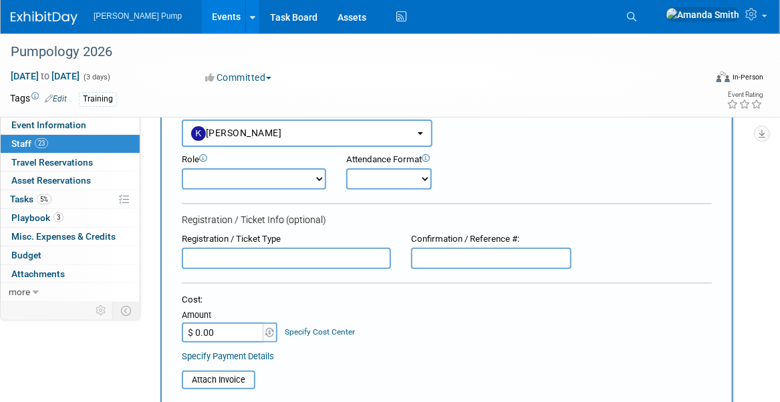
click at [382, 180] on select "Onsite Remote" at bounding box center [389, 178] width 86 height 21
select select "1"
click at [346, 168] on select "Onsite Remote" at bounding box center [389, 178] width 86 height 21
click at [475, 188] on div "Role Demonstrator Host Planner Presenter Sales Representative" at bounding box center [447, 168] width 550 height 43
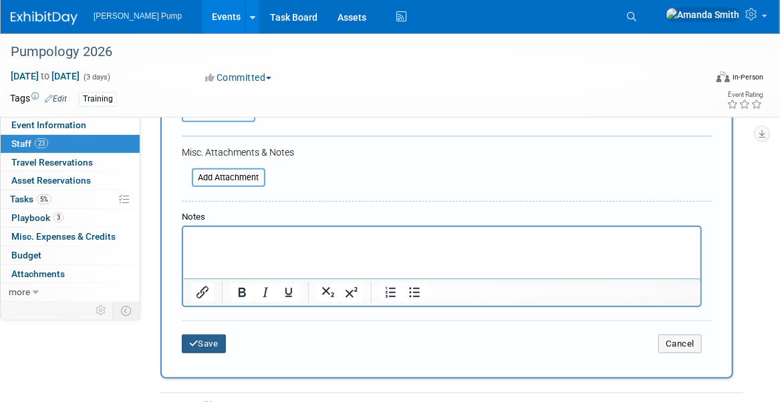
click at [211, 341] on button "Save" at bounding box center [204, 344] width 44 height 19
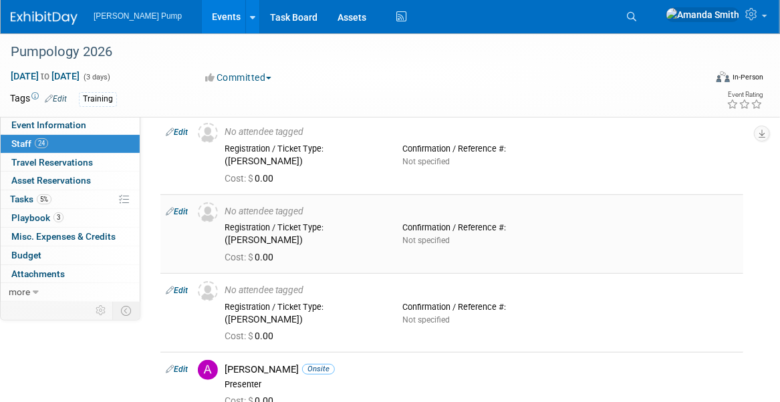
scroll to position [0, 0]
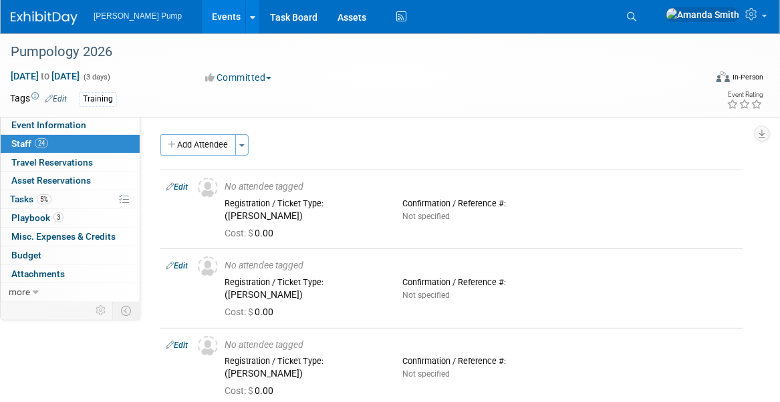
click at [502, 134] on div "Add Attendee Toggle Dropdown Quick -Tag Attendees Apply" at bounding box center [451, 144] width 583 height 21
click at [49, 124] on span "Event Information" at bounding box center [48, 125] width 75 height 11
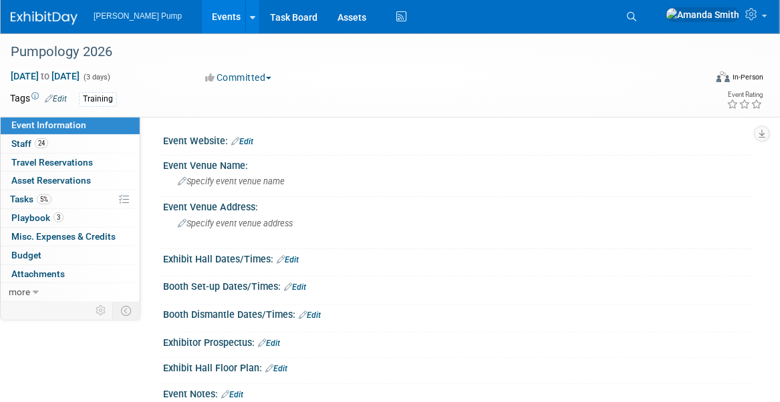
click at [203, 15] on link "Events" at bounding box center [226, 16] width 49 height 33
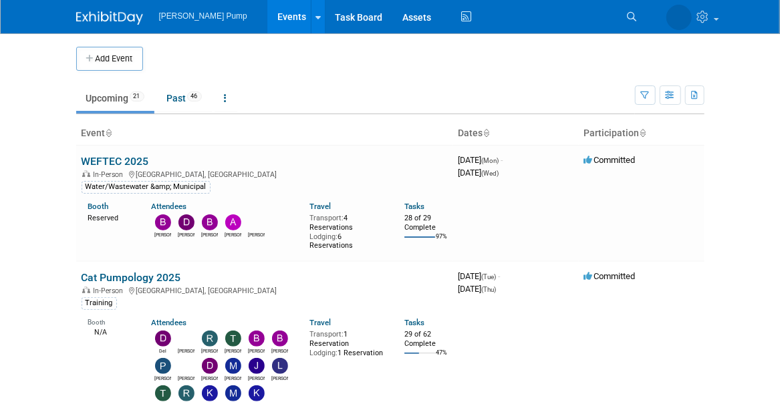
drag, startPoint x: 519, startPoint y: 45, endPoint x: 526, endPoint y: 44, distance: 6.7
click at [519, 45] on div "Add Event" at bounding box center [390, 51] width 628 height 37
